Goal: Book appointment/travel/reservation

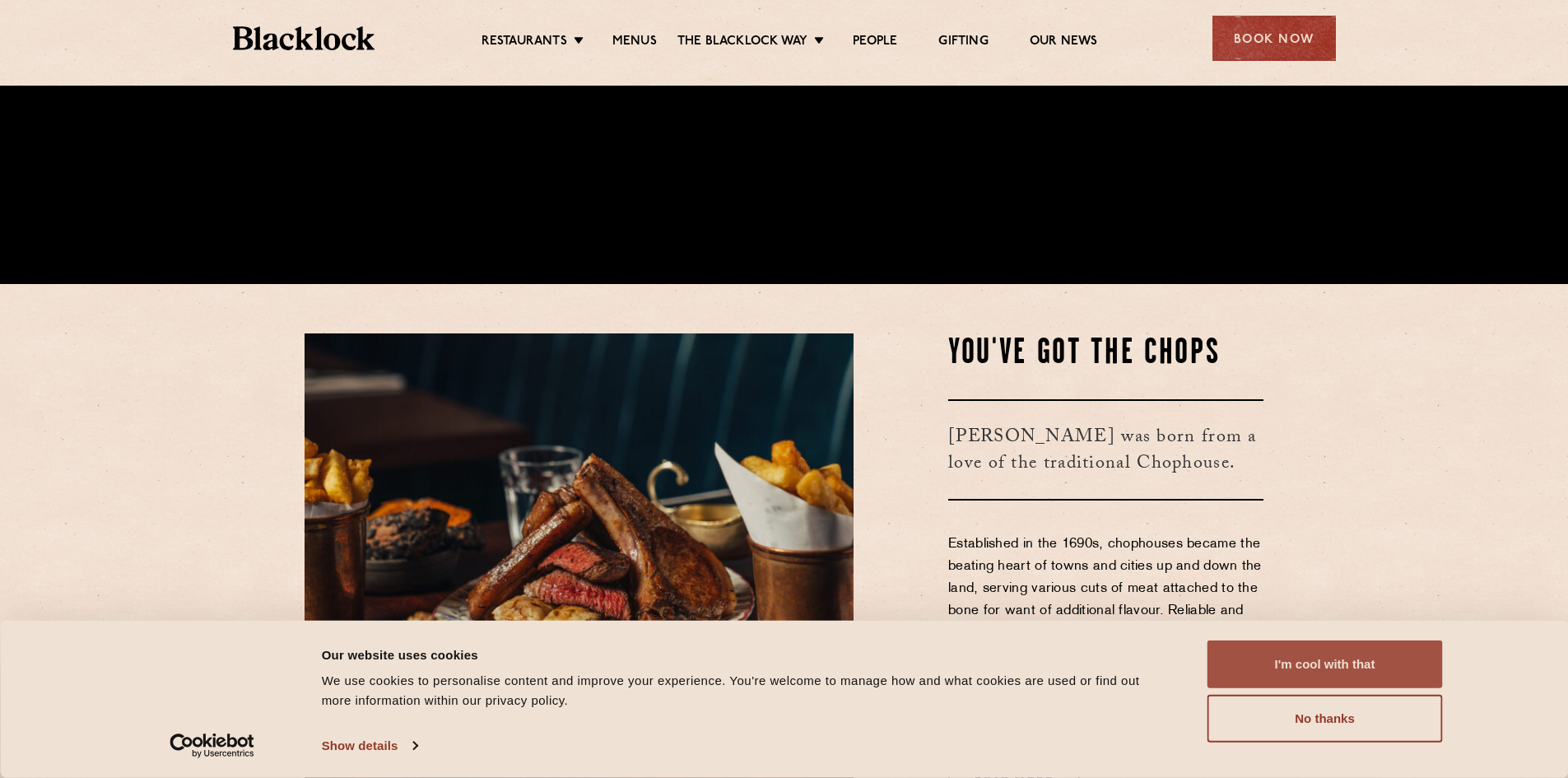
click at [1301, 661] on button "I'm cool with that" at bounding box center [1325, 663] width 235 height 48
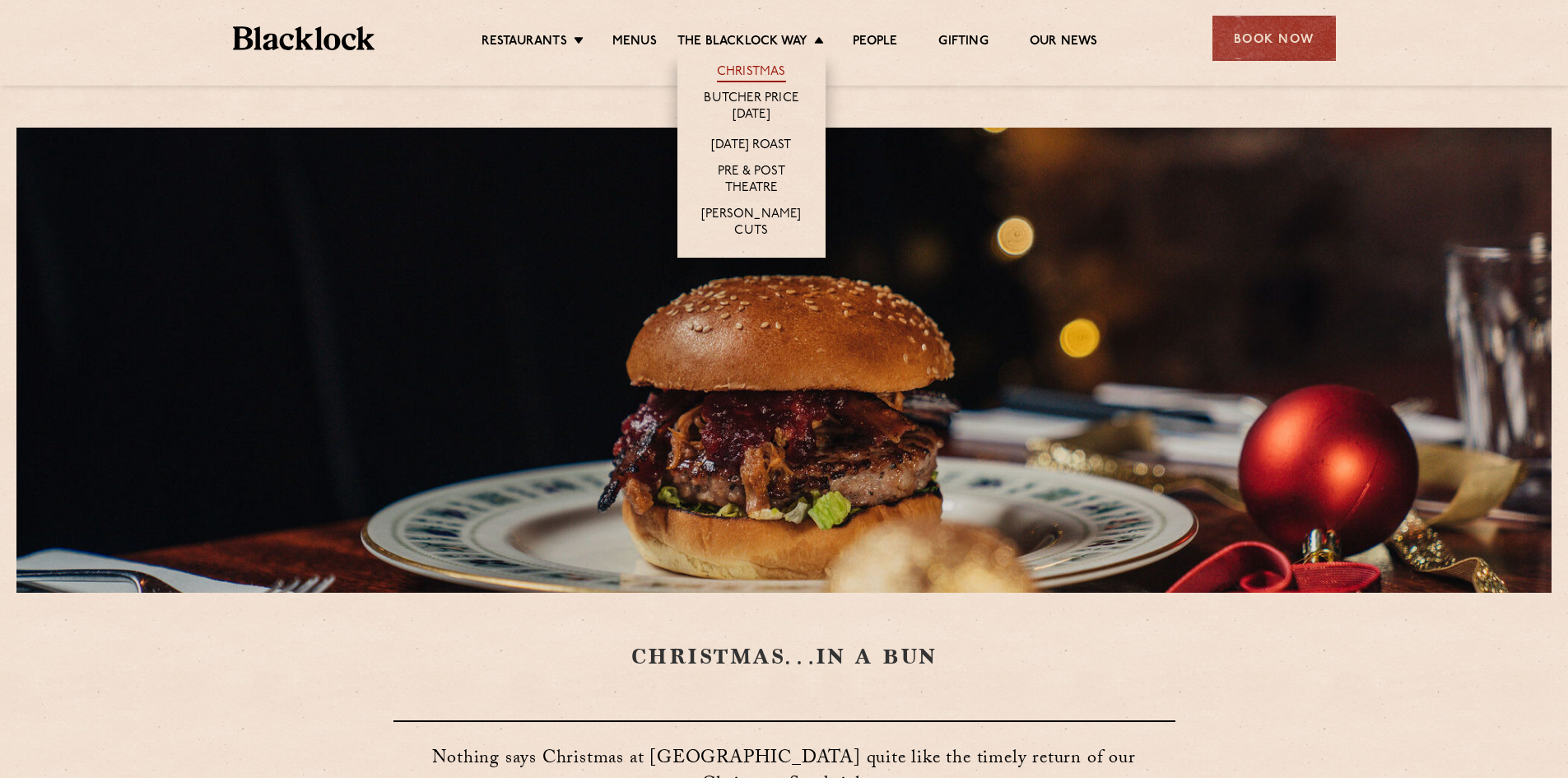
click at [747, 77] on link "Christmas" at bounding box center [751, 74] width 70 height 18
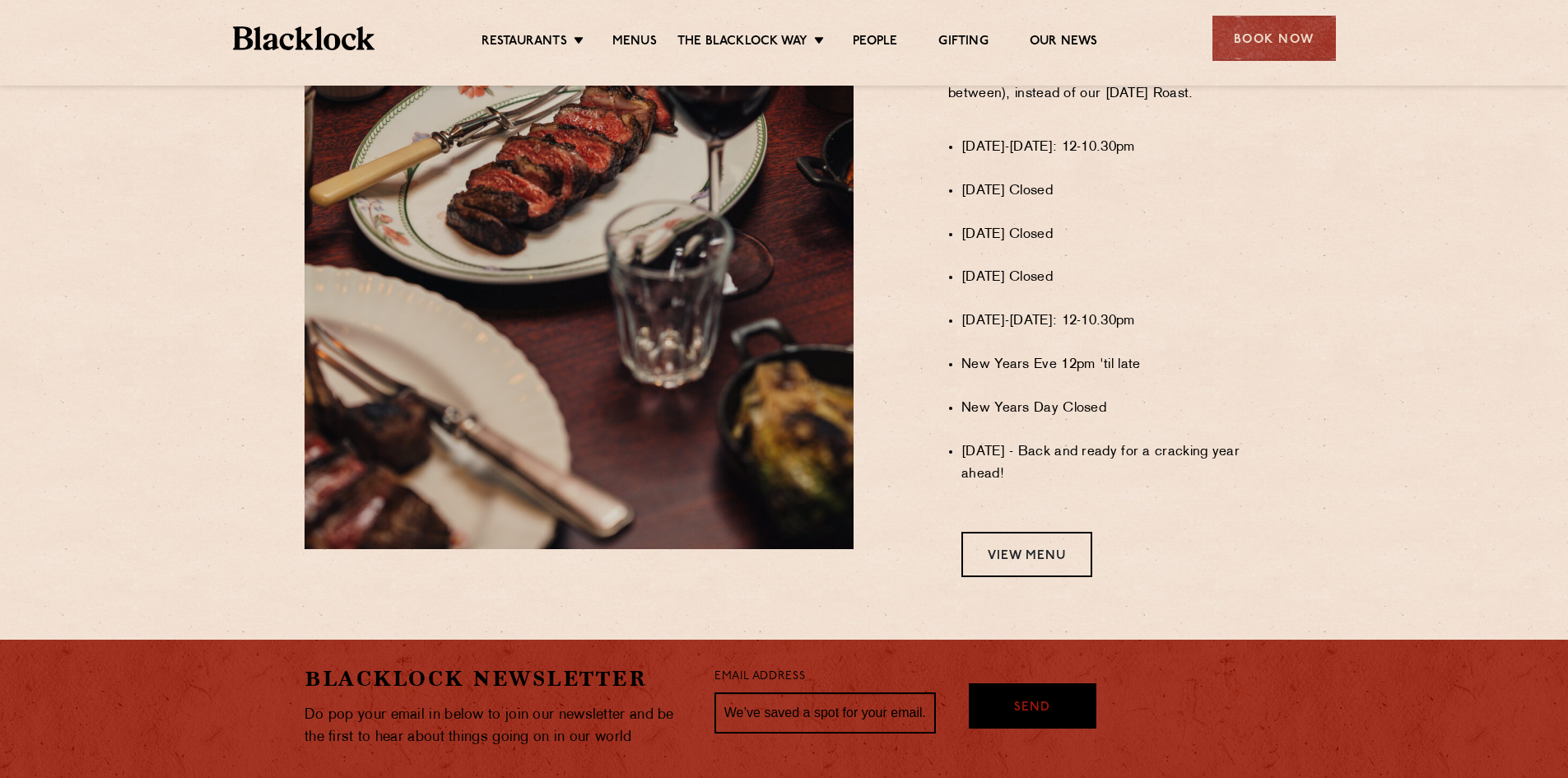
scroll to position [1234, 0]
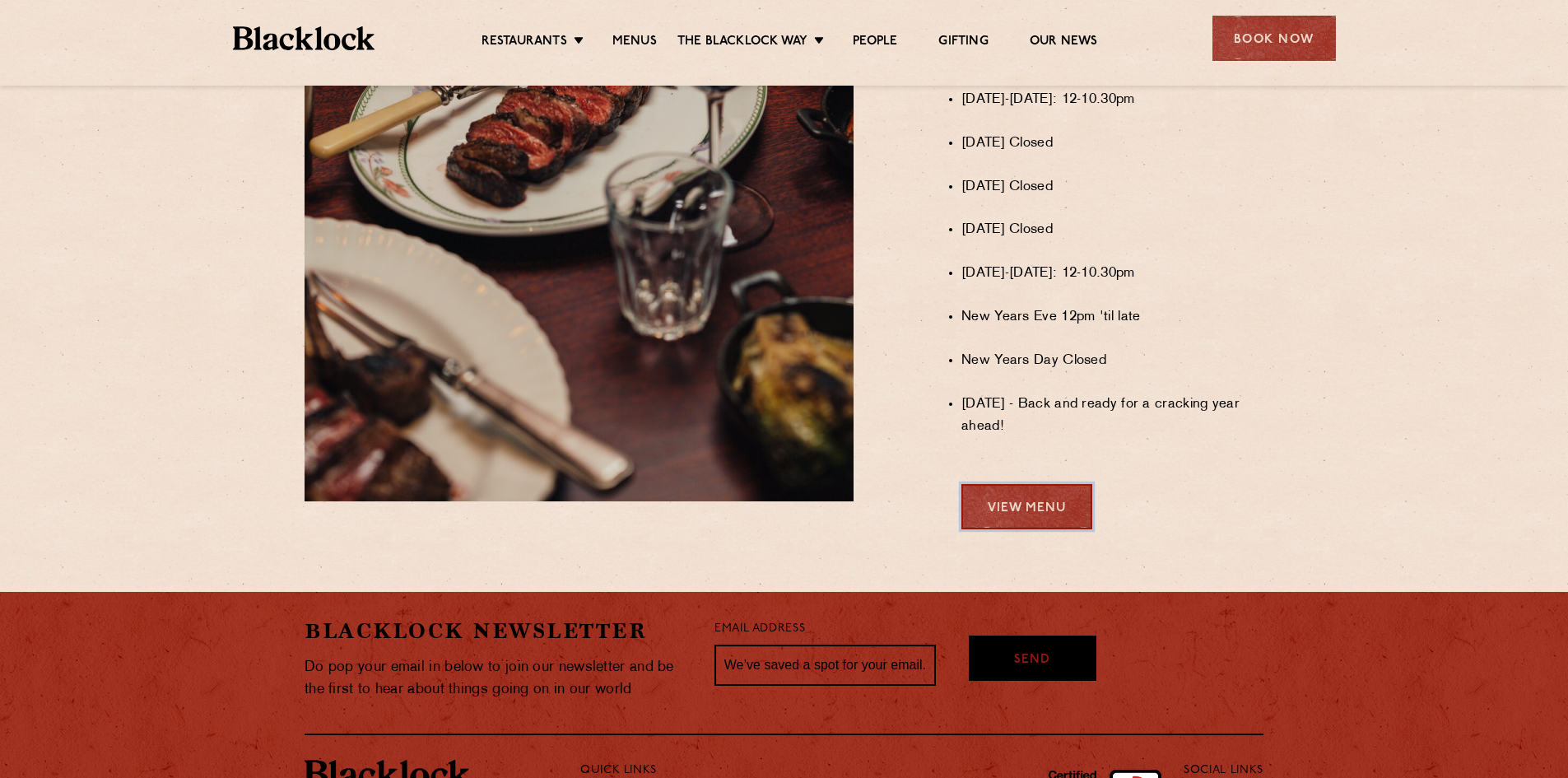
click at [983, 523] on link "View Menu" at bounding box center [1027, 507] width 131 height 45
